Goal: Transaction & Acquisition: Obtain resource

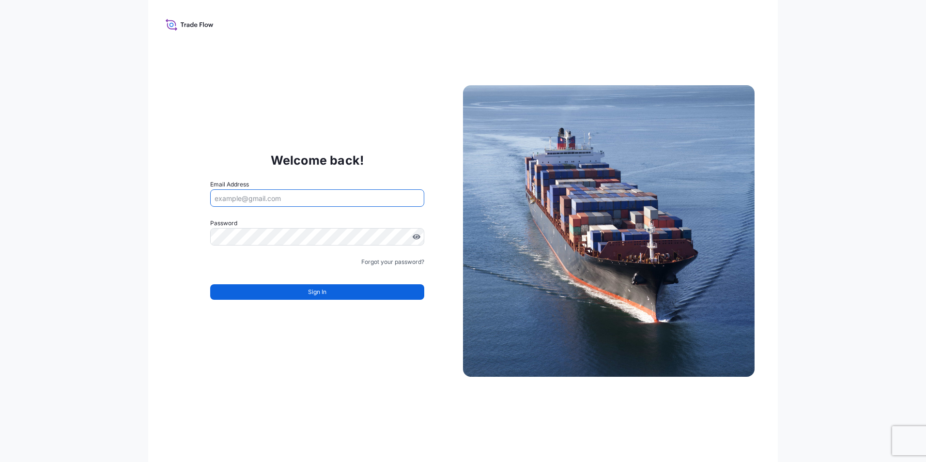
click at [312, 198] on input "Email Address" at bounding box center [317, 197] width 214 height 17
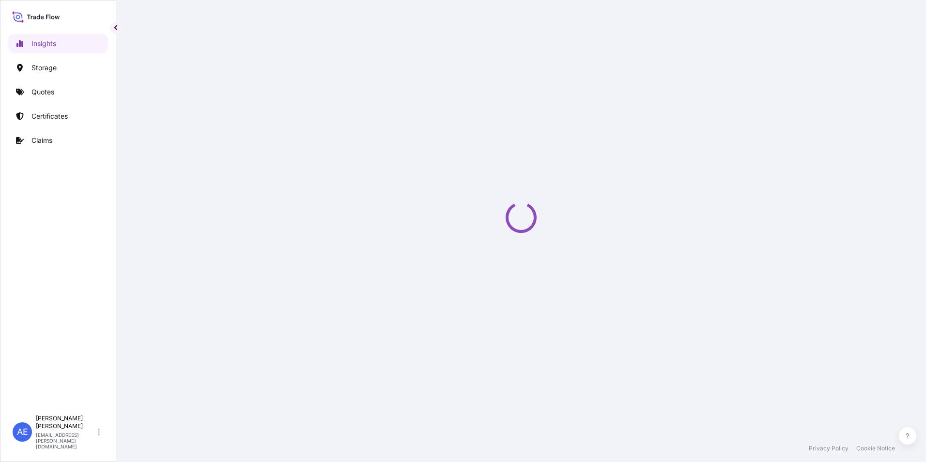
select select "2025"
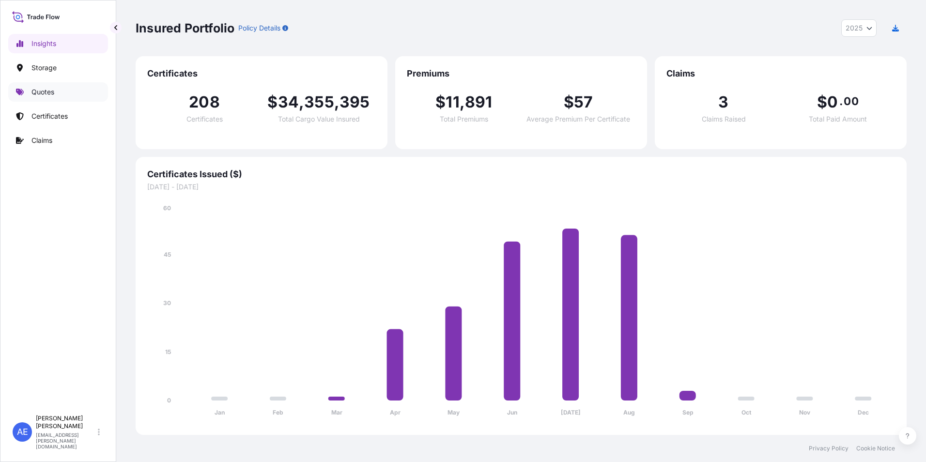
click at [33, 85] on link "Quotes" at bounding box center [58, 91] width 100 height 19
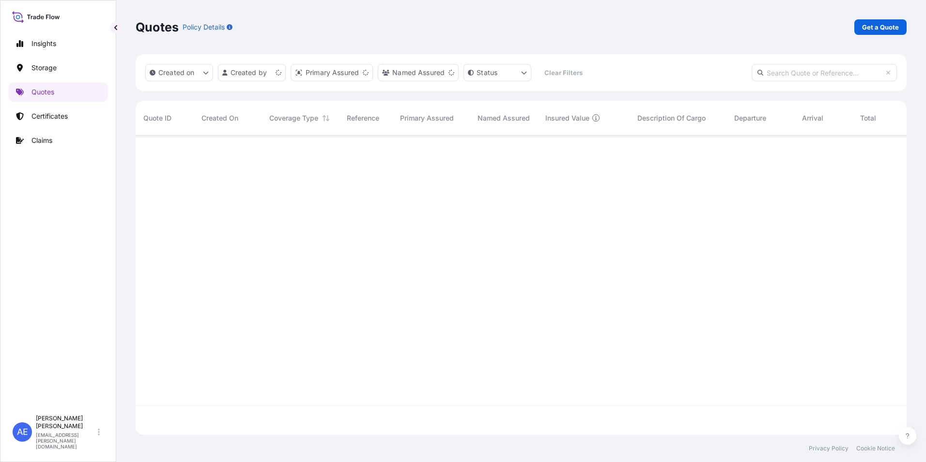
scroll to position [297, 763]
click at [881, 31] on p "Get a Quote" at bounding box center [880, 27] width 37 height 10
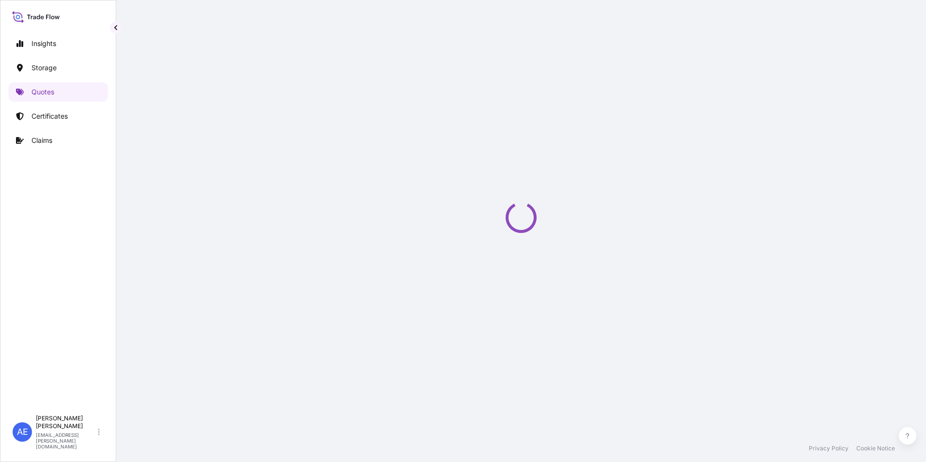
scroll to position [15, 0]
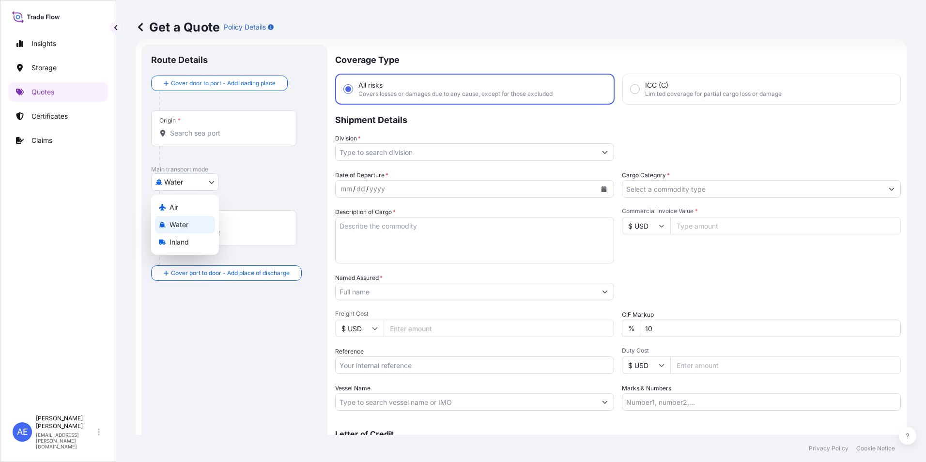
click at [184, 179] on body "Insights Storage Quotes Certificates Claims AE [PERSON_NAME] Samuel [EMAIL_ADDR…" at bounding box center [463, 231] width 926 height 462
click at [171, 239] on span "Inland" at bounding box center [178, 242] width 19 height 10
select select "Inland"
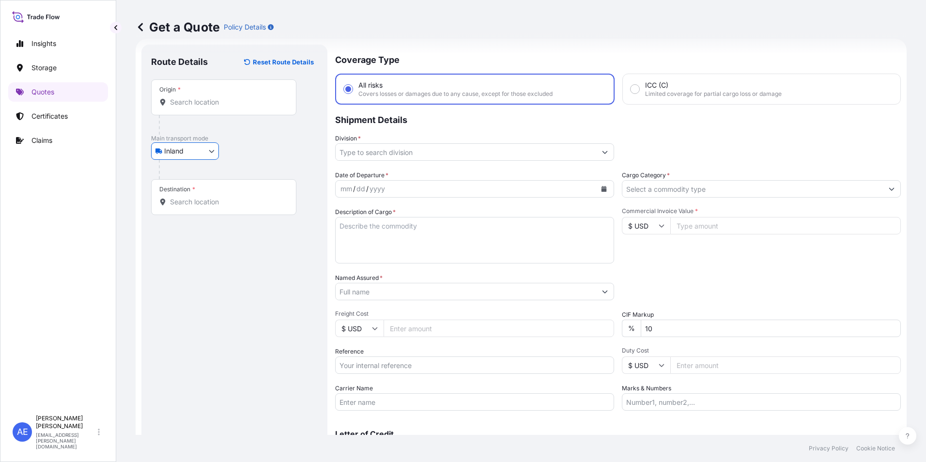
click at [186, 102] on input "Origin *" at bounding box center [227, 102] width 114 height 10
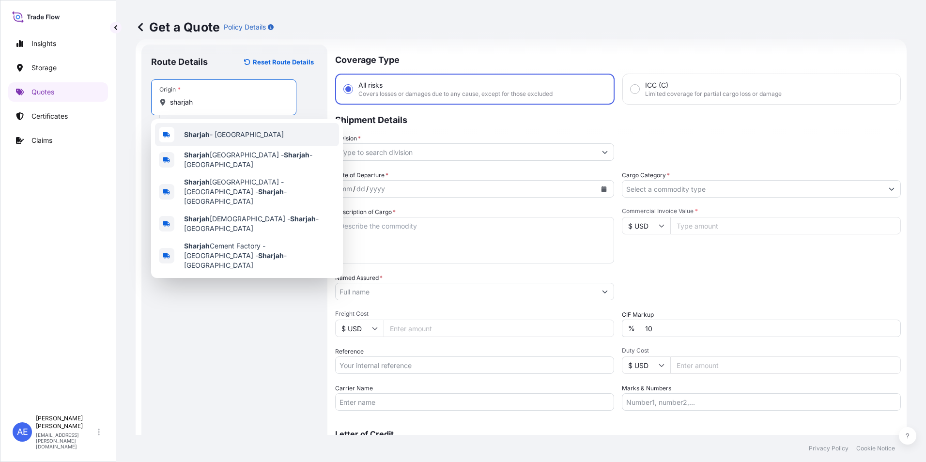
click at [212, 137] on span "Sharjah - [GEOGRAPHIC_DATA]" at bounding box center [234, 135] width 100 height 10
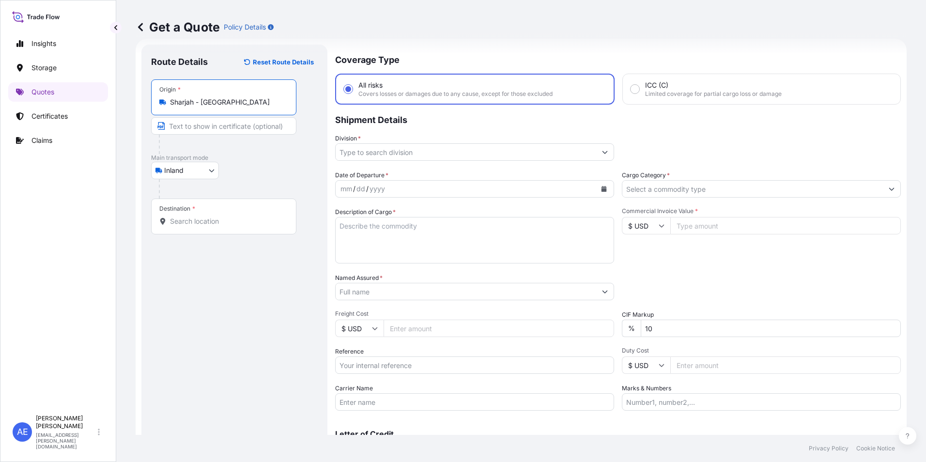
type input "Sharjah - [GEOGRAPHIC_DATA]"
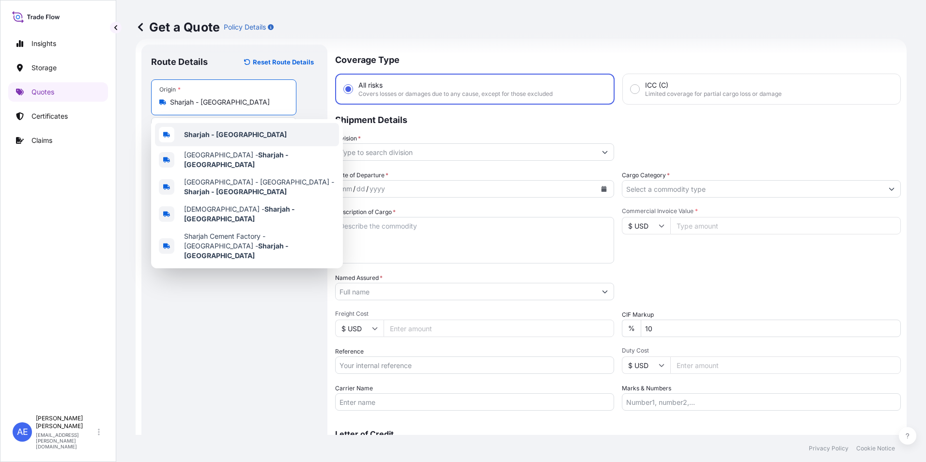
click at [203, 127] on div "Sharjah - [GEOGRAPHIC_DATA]" at bounding box center [247, 134] width 184 height 23
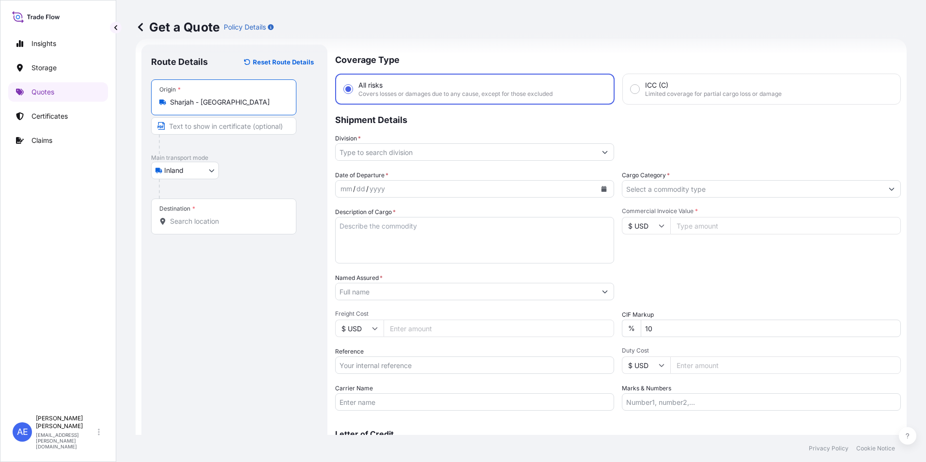
click at [215, 219] on input "Destination *" at bounding box center [227, 221] width 114 height 10
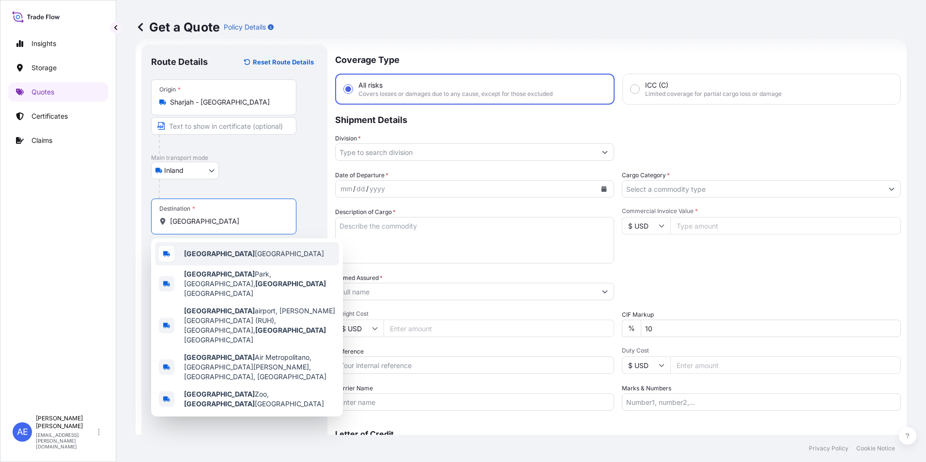
click at [213, 257] on span "[GEOGRAPHIC_DATA] [GEOGRAPHIC_DATA]" at bounding box center [254, 254] width 140 height 10
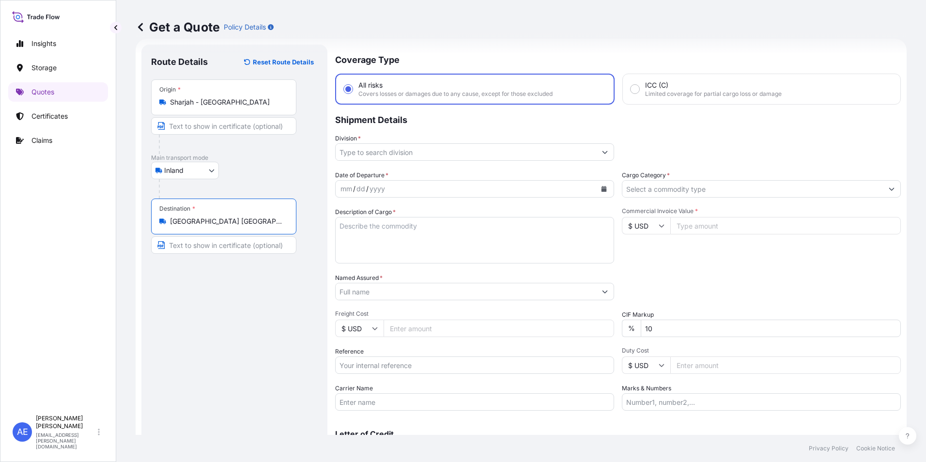
type input "[GEOGRAPHIC_DATA] [GEOGRAPHIC_DATA]"
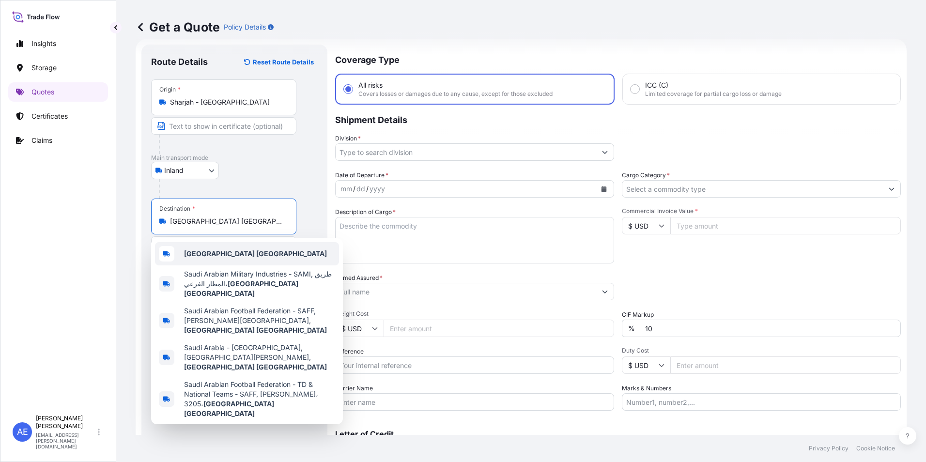
click at [241, 260] on div "[GEOGRAPHIC_DATA] [GEOGRAPHIC_DATA]" at bounding box center [247, 253] width 184 height 23
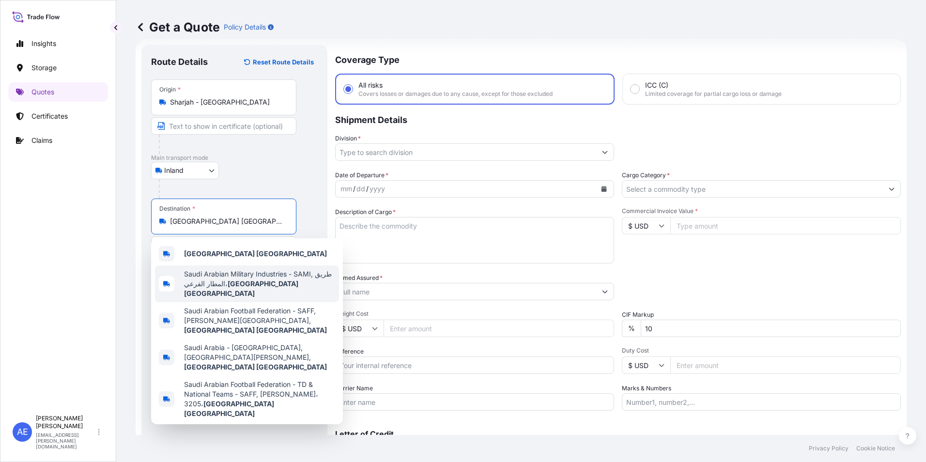
click at [227, 252] on b "[GEOGRAPHIC_DATA] [GEOGRAPHIC_DATA]" at bounding box center [255, 253] width 143 height 8
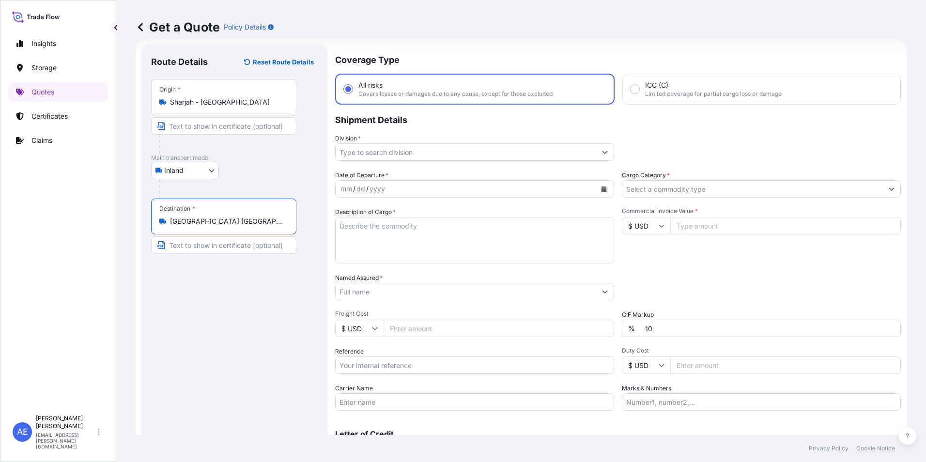
click at [547, 152] on input "Division *" at bounding box center [465, 151] width 260 height 17
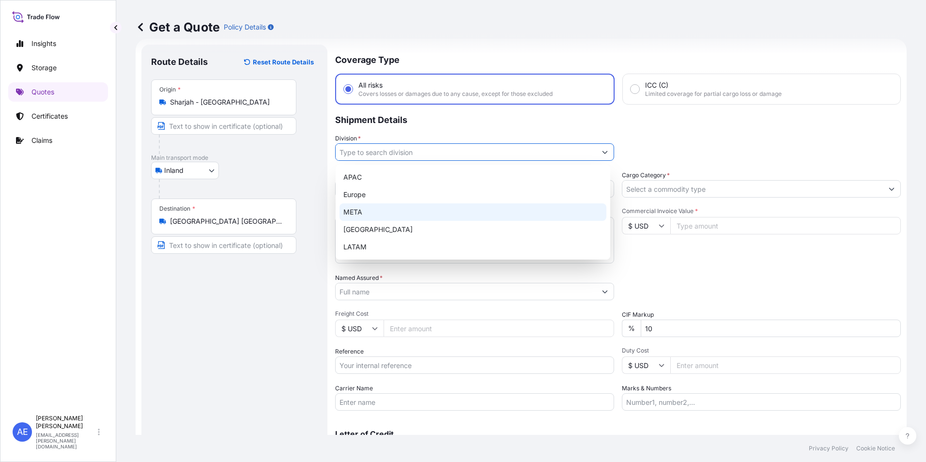
click at [378, 209] on div "META" at bounding box center [472, 211] width 267 height 17
type input "META"
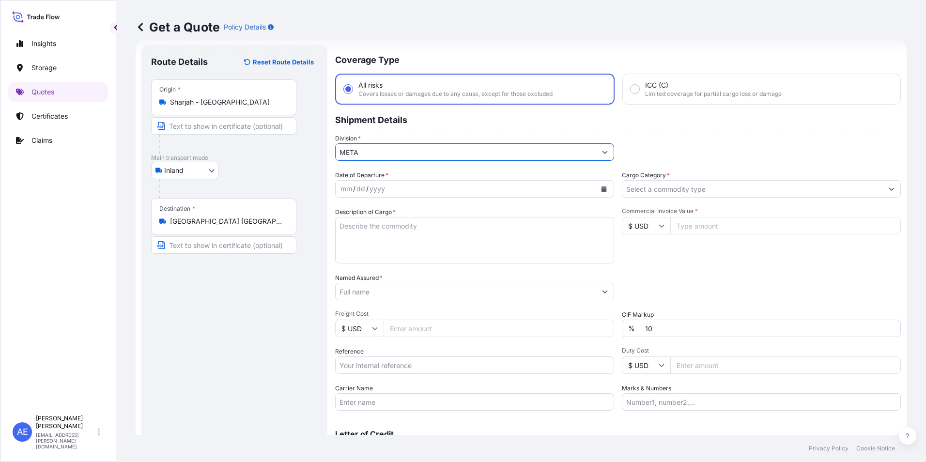
click at [602, 193] on button "Calendar" at bounding box center [603, 188] width 15 height 15
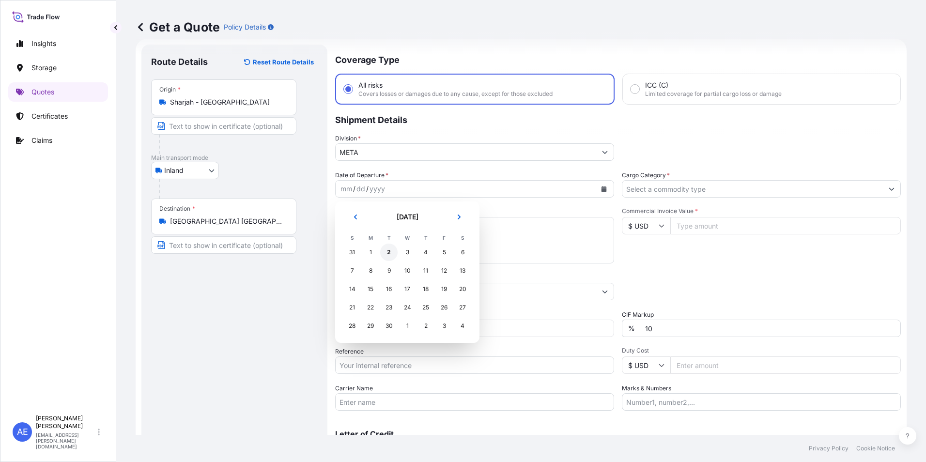
click at [388, 253] on div "2" at bounding box center [388, 251] width 17 height 17
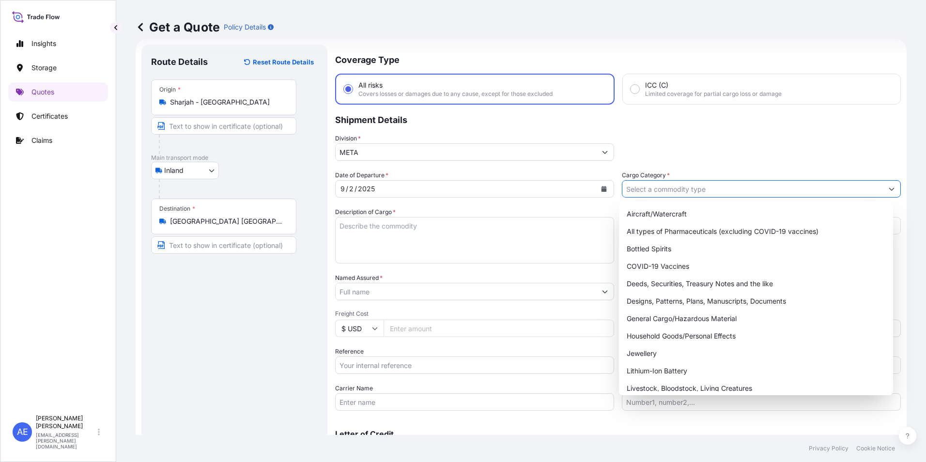
click at [687, 194] on input "Cargo Category *" at bounding box center [752, 188] width 260 height 17
click at [684, 319] on div "General Cargo/Hazardous Material" at bounding box center [756, 318] width 267 height 17
type input "General Cargo/Hazardous Material"
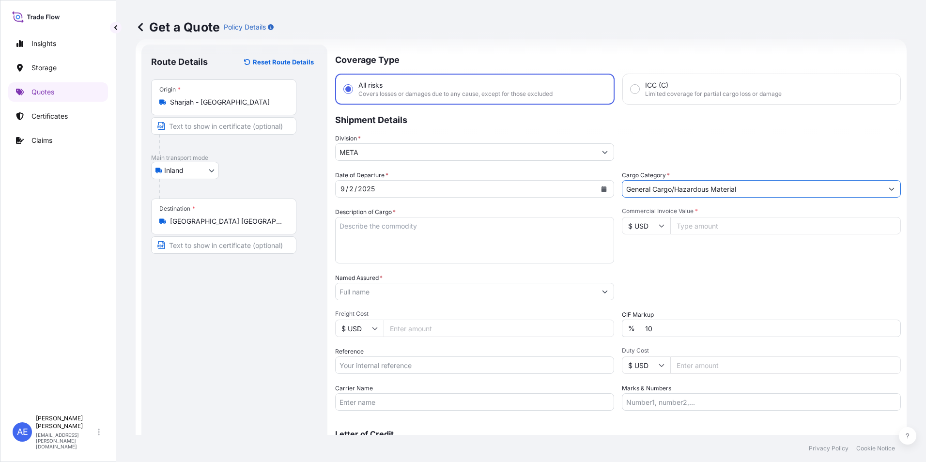
click at [712, 187] on input "General Cargo/Hazardous Material" at bounding box center [752, 188] width 260 height 17
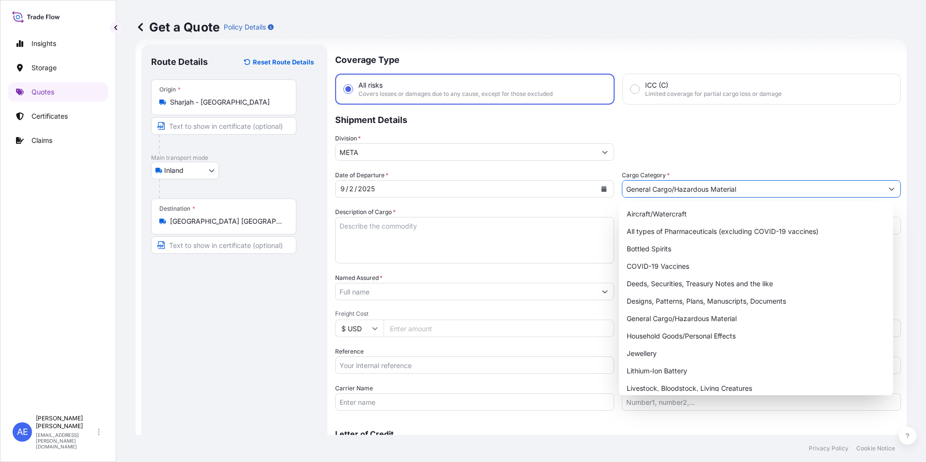
click at [889, 191] on button "Show suggestions" at bounding box center [890, 188] width 17 height 17
click at [717, 314] on div "General Cargo/Hazardous Material" at bounding box center [756, 318] width 267 height 17
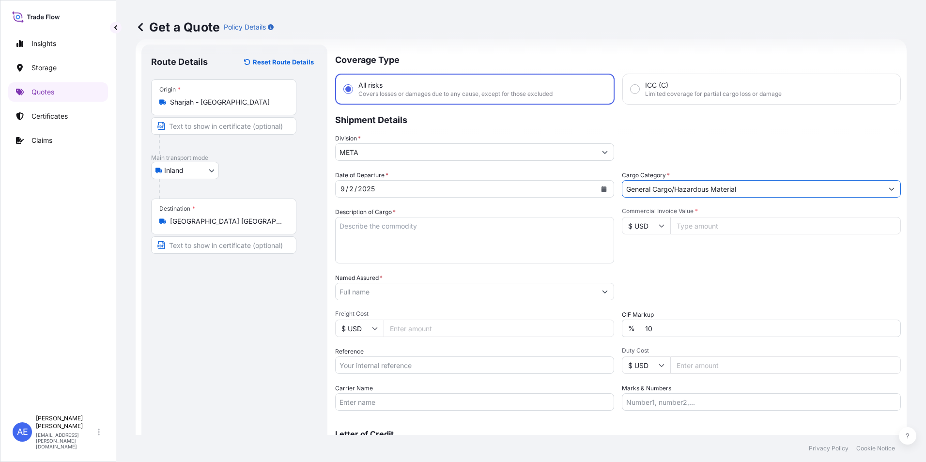
click at [715, 273] on div "Packing Category Type to search a container mode Please select a primary mode o…" at bounding box center [761, 286] width 279 height 27
click at [714, 222] on input "Commercial Invoice Value *" at bounding box center [785, 225] width 230 height 17
click at [708, 230] on input "Commercial Invoice Value *" at bounding box center [785, 225] width 230 height 17
click at [646, 226] on input "$ USD" at bounding box center [646, 225] width 48 height 17
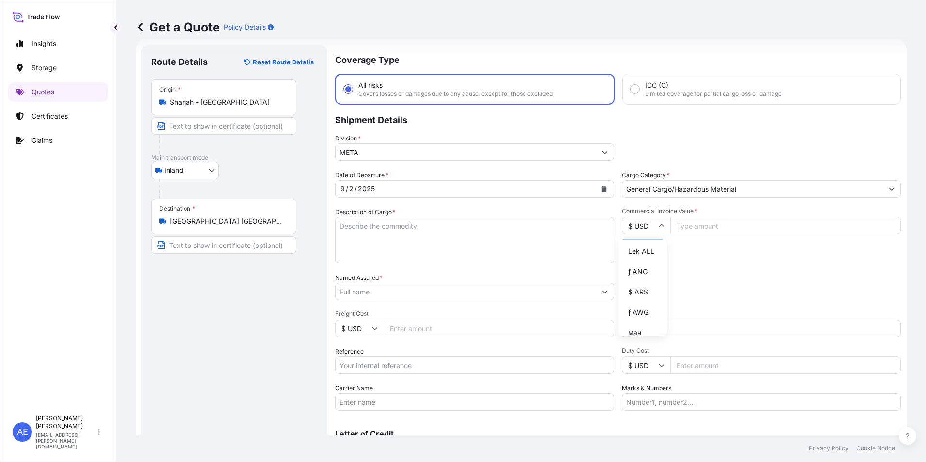
click at [640, 240] on div "د.إ AED" at bounding box center [642, 231] width 41 height 18
type input "د.إ AED"
click at [698, 232] on input "Commercial Invoice Value *" at bounding box center [785, 225] width 230 height 17
click at [711, 231] on input "Commercial Invoice Value *" at bounding box center [785, 225] width 230 height 17
paste input "129205"
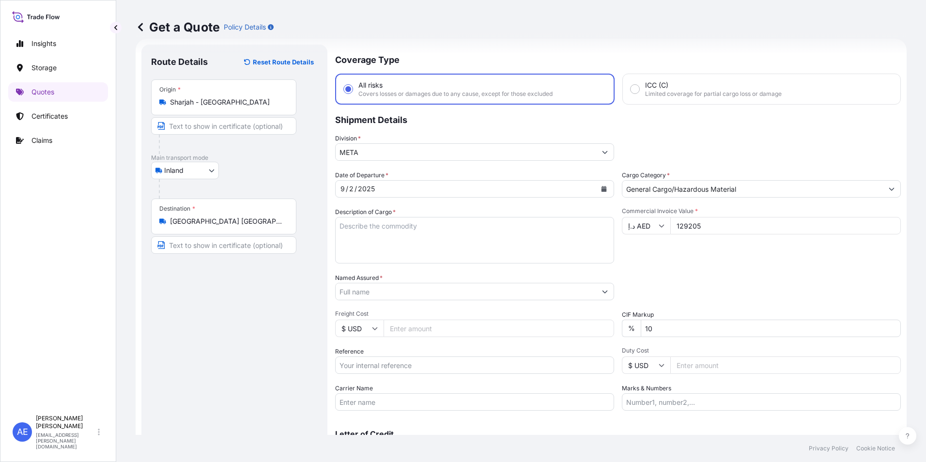
type input "129205"
click at [377, 231] on textarea "Description of Cargo *" at bounding box center [474, 240] width 279 height 46
paste textarea "Cheese"
type textarea "Cheese"
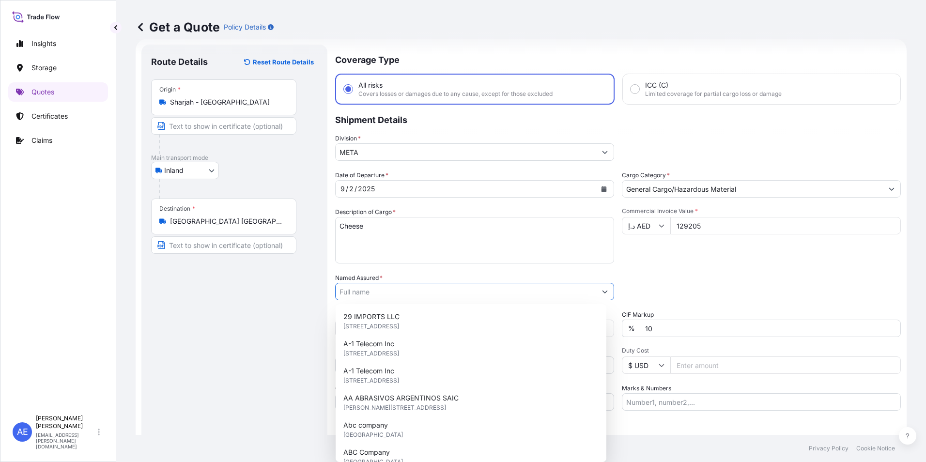
click at [384, 291] on input "Named Assured *" at bounding box center [465, 291] width 260 height 17
paste input "Al Hateb Bakery"
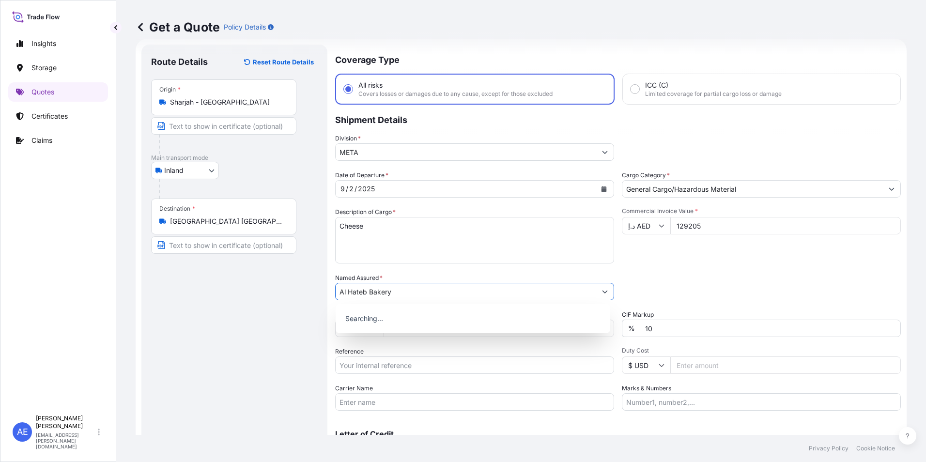
type input "Al Hateb Bakery"
click at [705, 275] on div "Packing Category Type to search a container mode Please select a primary mode o…" at bounding box center [761, 286] width 279 height 27
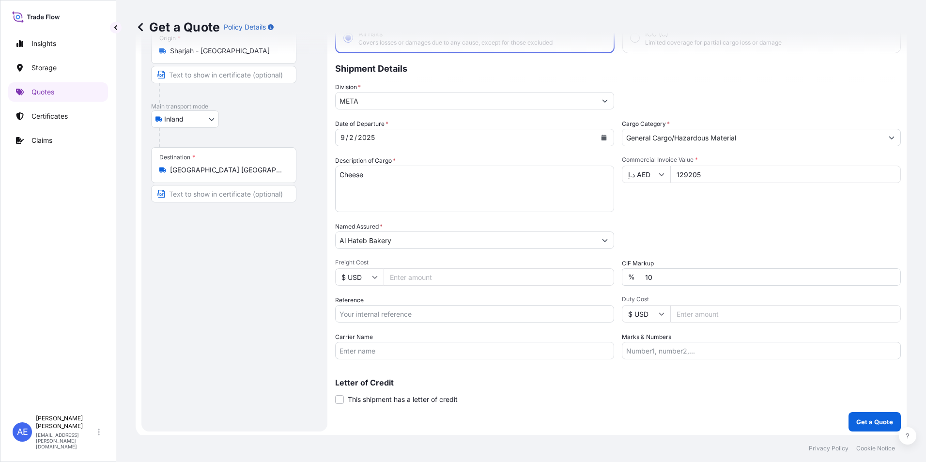
scroll to position [69, 0]
drag, startPoint x: 702, startPoint y: 272, endPoint x: 387, endPoint y: 299, distance: 316.3
click at [387, 299] on div "Date of Departure * [DATE] Cargo Category * General Cargo/Hazardous Material De…" at bounding box center [617, 237] width 565 height 240
type input "0"
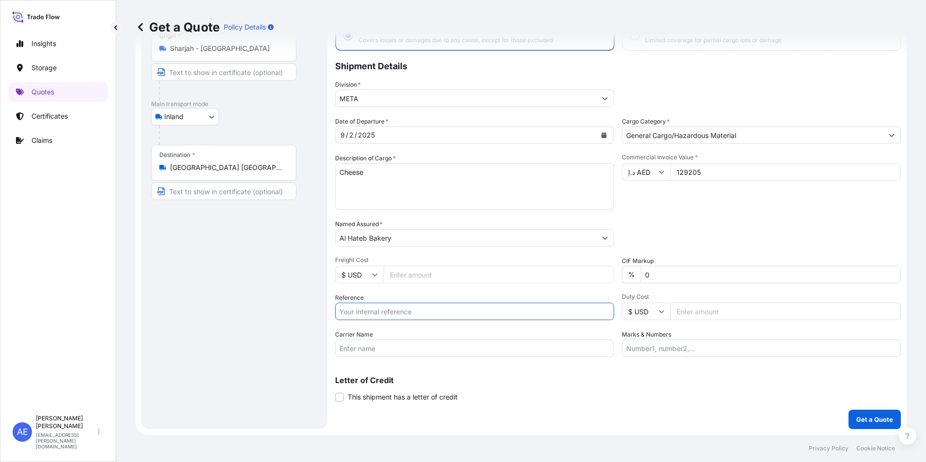
click at [405, 312] on input "Reference" at bounding box center [474, 311] width 279 height 17
paste input "SSLS3090"
type input "SSLS3090"
click at [725, 234] on div "Packing Category Type to search a container mode Please select a primary mode o…" at bounding box center [761, 232] width 279 height 27
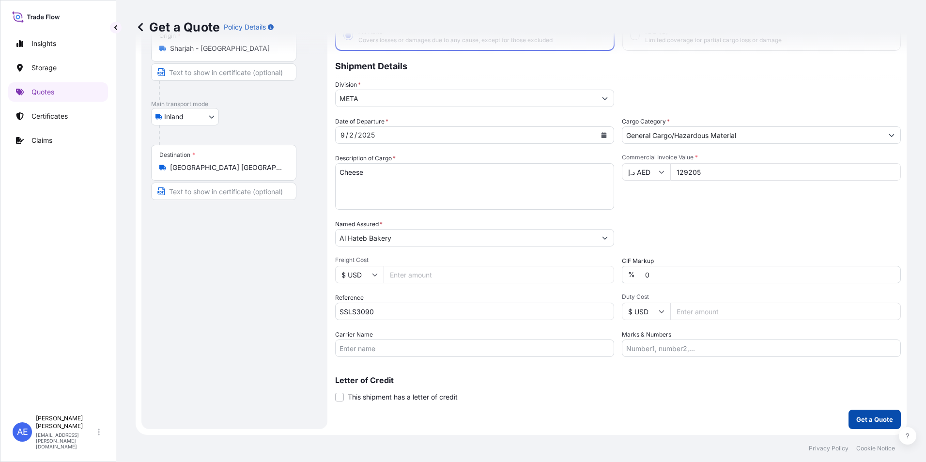
click at [867, 420] on p "Get a Quote" at bounding box center [874, 419] width 37 height 10
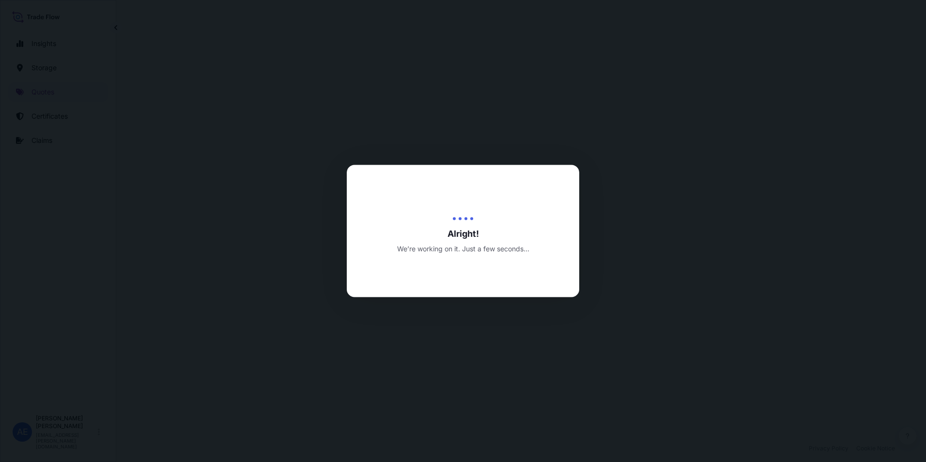
select select "Inland"
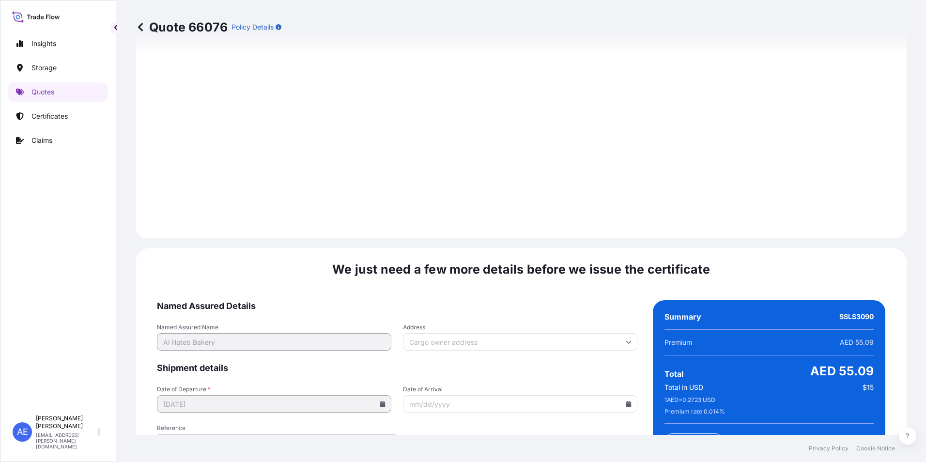
scroll to position [1413, 0]
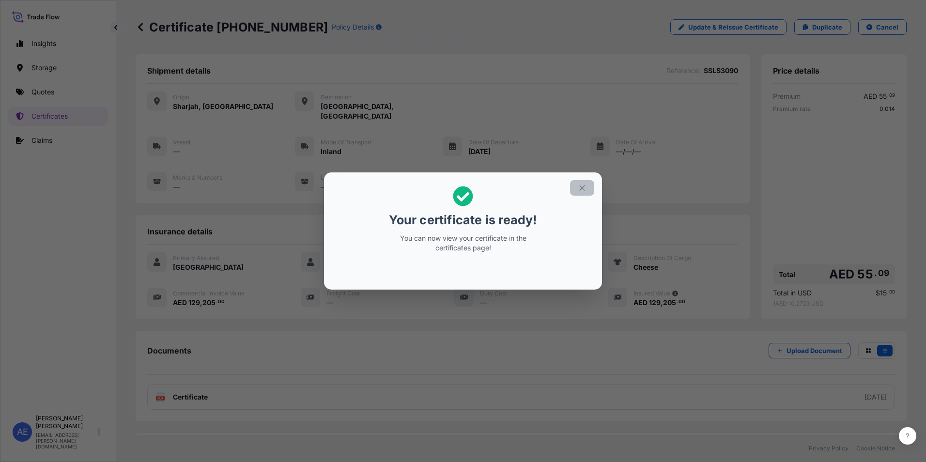
click at [582, 193] on button "button" at bounding box center [582, 187] width 24 height 15
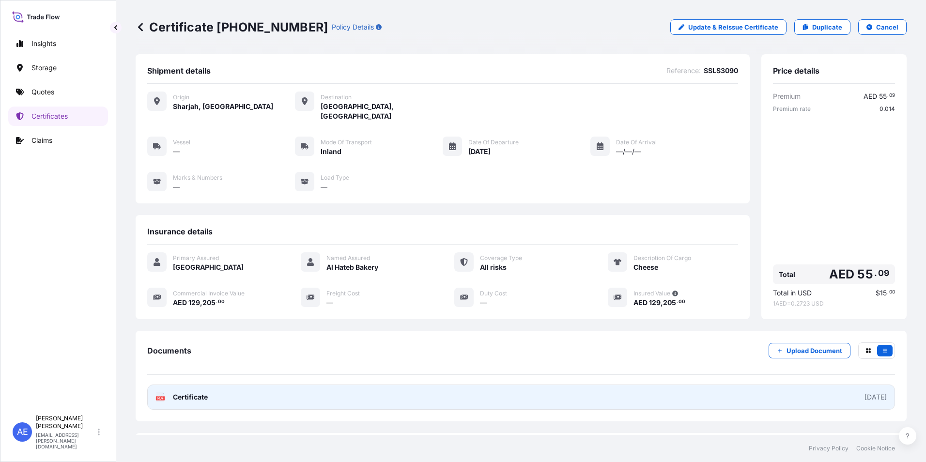
click at [349, 392] on link "PDF Certificate [DATE]" at bounding box center [520, 396] width 747 height 25
